Goal: Communication & Community: Answer question/provide support

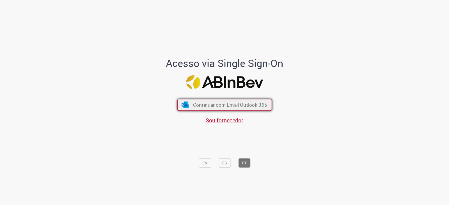
click at [212, 105] on span "Continuar com Email Outlook 365" at bounding box center [230, 105] width 74 height 6
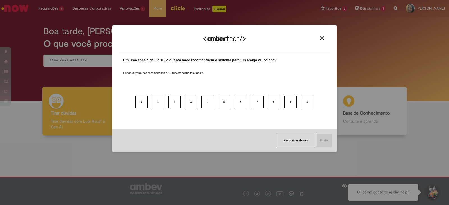
click at [322, 37] on img "Close" at bounding box center [322, 38] width 4 height 4
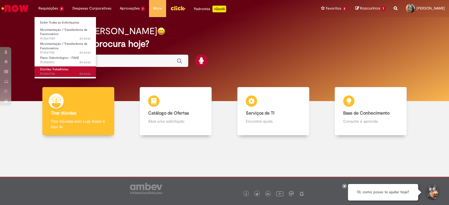
click at [58, 70] on span "Dúvidas Trabalhistas" at bounding box center [54, 69] width 28 height 4
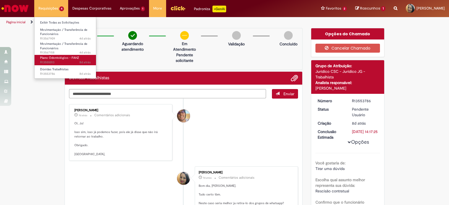
click at [61, 58] on span "Plano Odontológico - FAHZ" at bounding box center [59, 58] width 39 height 4
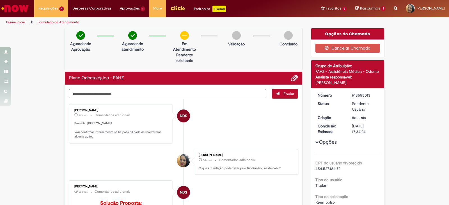
click at [106, 94] on textarea "Digite sua mensagem aqui..." at bounding box center [167, 94] width 197 height 10
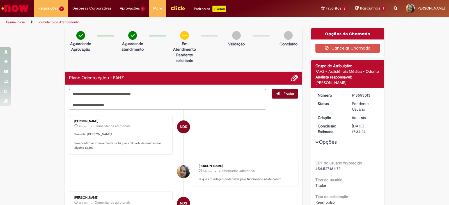
type textarea "**********"
click at [279, 90] on button "Enviar" at bounding box center [285, 94] width 26 height 10
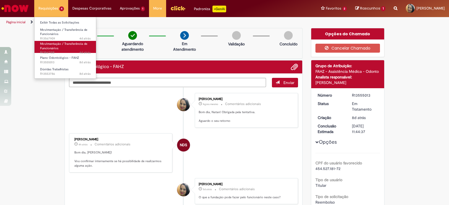
click at [56, 45] on link "Movimentação / Transferência de Funcionários 4d atrás 4 dias atrás R13567158" at bounding box center [65, 47] width 62 height 12
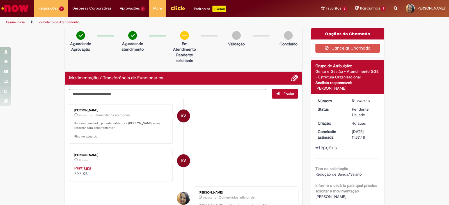
scroll to position [35, 0]
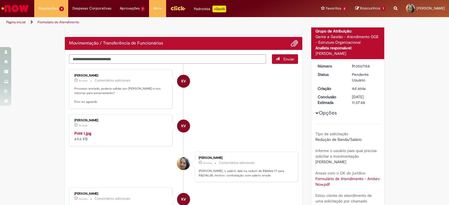
click at [128, 131] on img "Histórico de tíquete" at bounding box center [120, 131] width 93 height 0
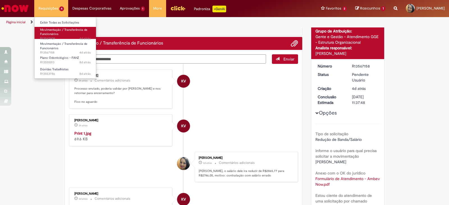
click at [66, 34] on link "Movimentação / Transferência de Funcionários 4d atrás 4 dias atrás R13567909" at bounding box center [65, 33] width 62 height 12
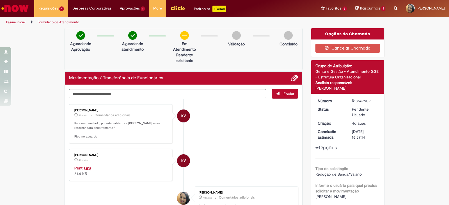
click at [129, 127] on p "Processo enviado, poderia validar por [PERSON_NAME] e nos retornar para encerra…" at bounding box center [120, 130] width 93 height 18
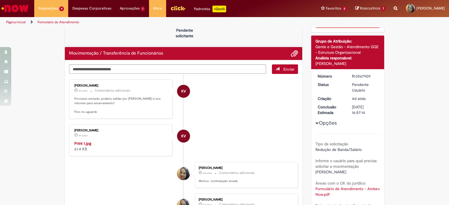
scroll to position [35, 0]
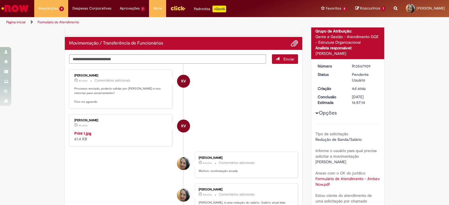
click at [123, 131] on img "Histórico de tíquete" at bounding box center [120, 131] width 93 height 0
click at [120, 61] on textarea "Digite sua mensagem aqui..." at bounding box center [167, 59] width 197 height 10
